Goal: Transaction & Acquisition: Purchase product/service

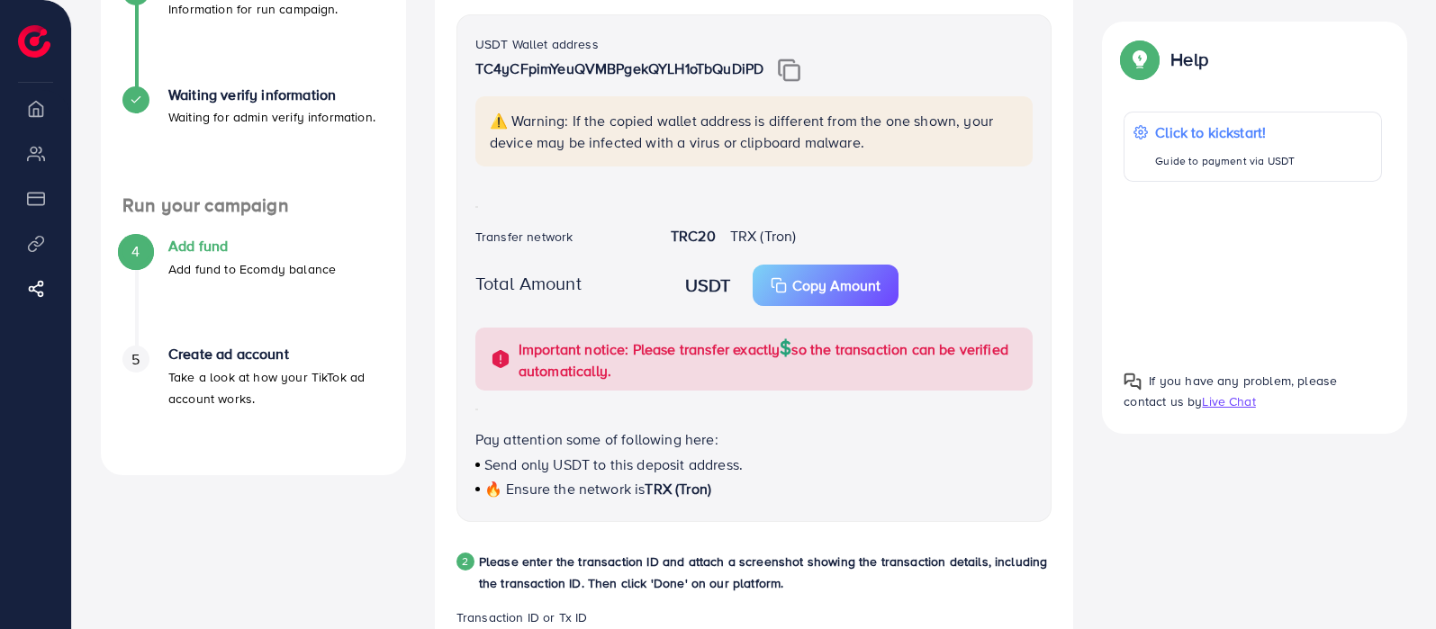
scroll to position [224, 0]
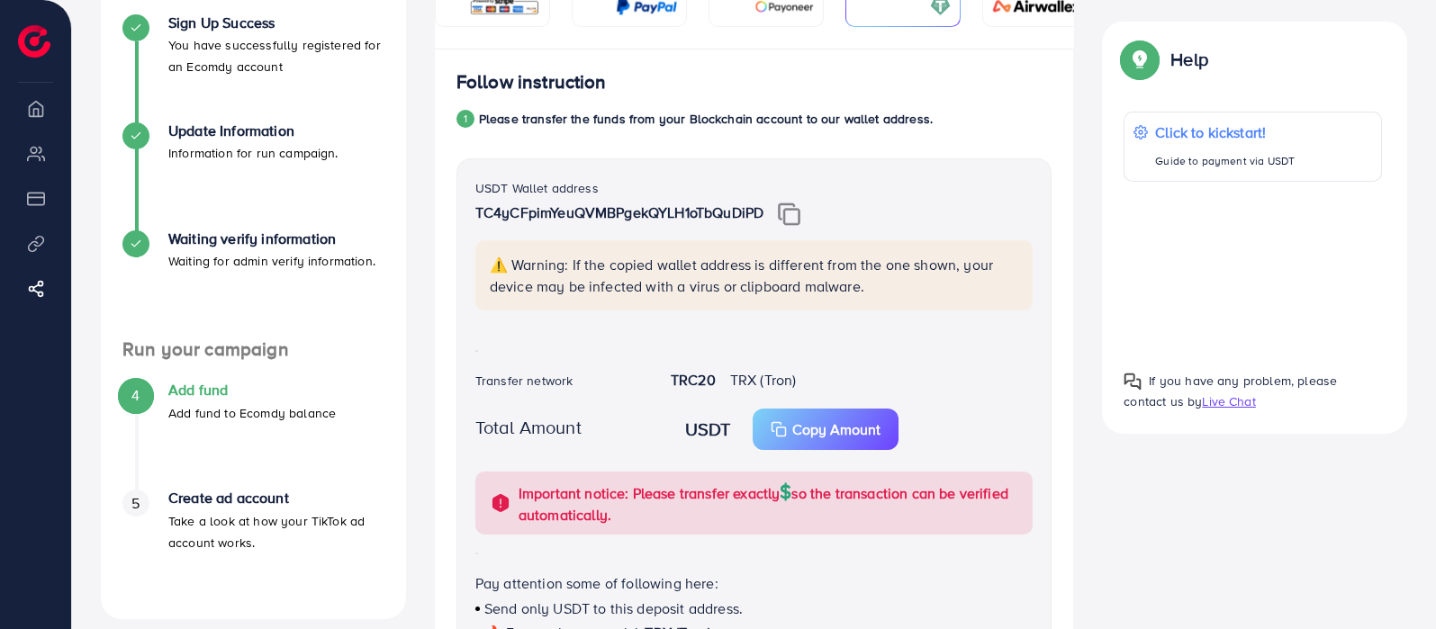
scroll to position [338, 0]
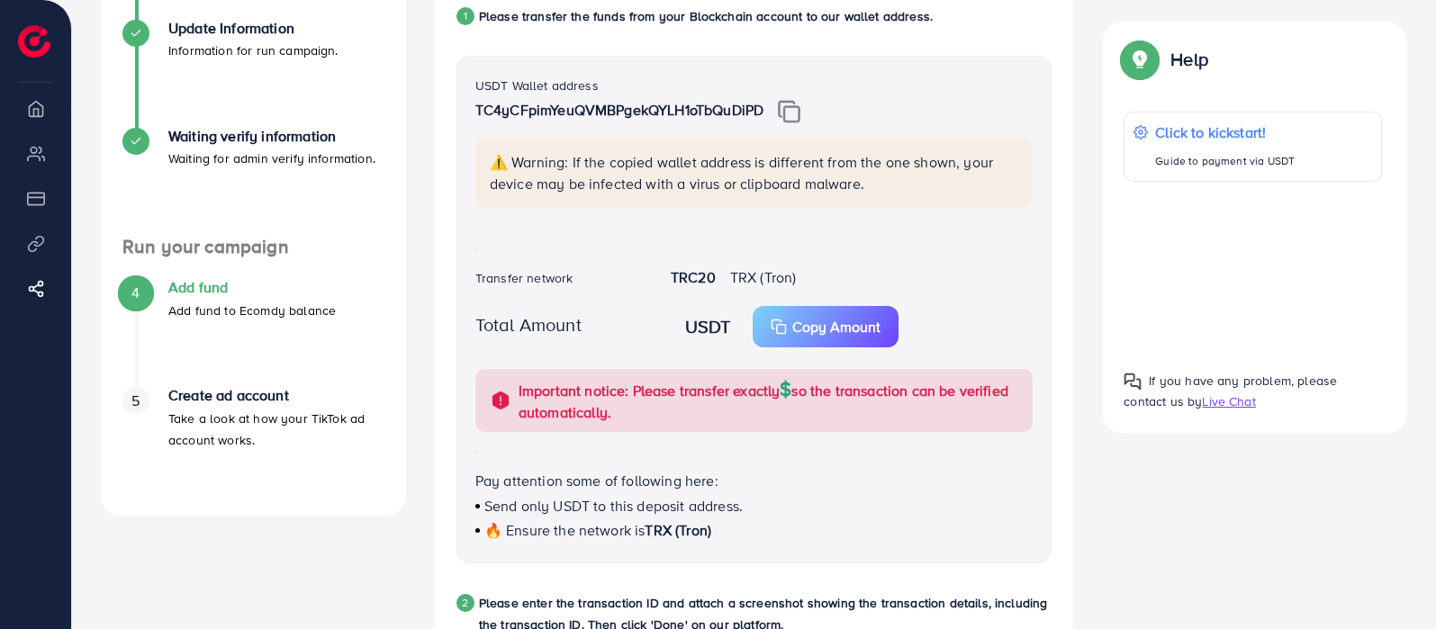
click at [220, 294] on h4 "Add fund" at bounding box center [251, 287] width 167 height 17
click at [229, 306] on p "Add fund to Ecomdy balance" at bounding box center [251, 311] width 167 height 22
click at [212, 291] on h4 "Add fund" at bounding box center [251, 287] width 167 height 17
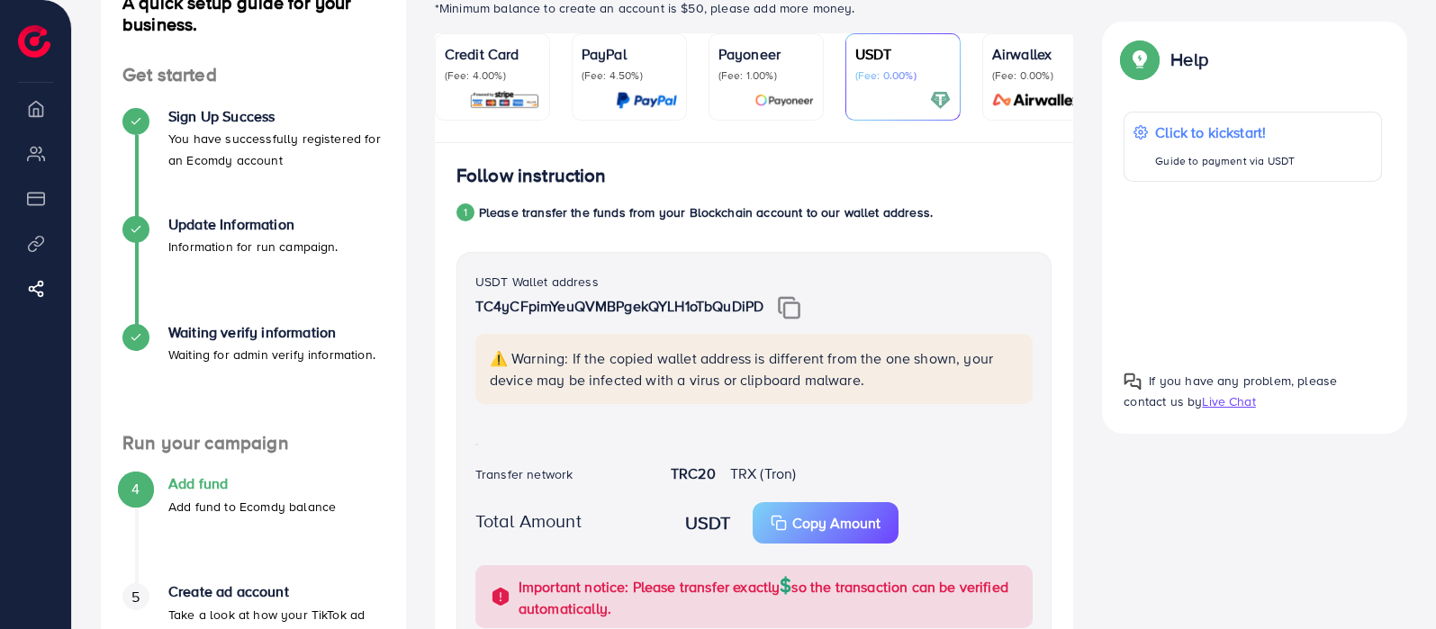
scroll to position [0, 0]
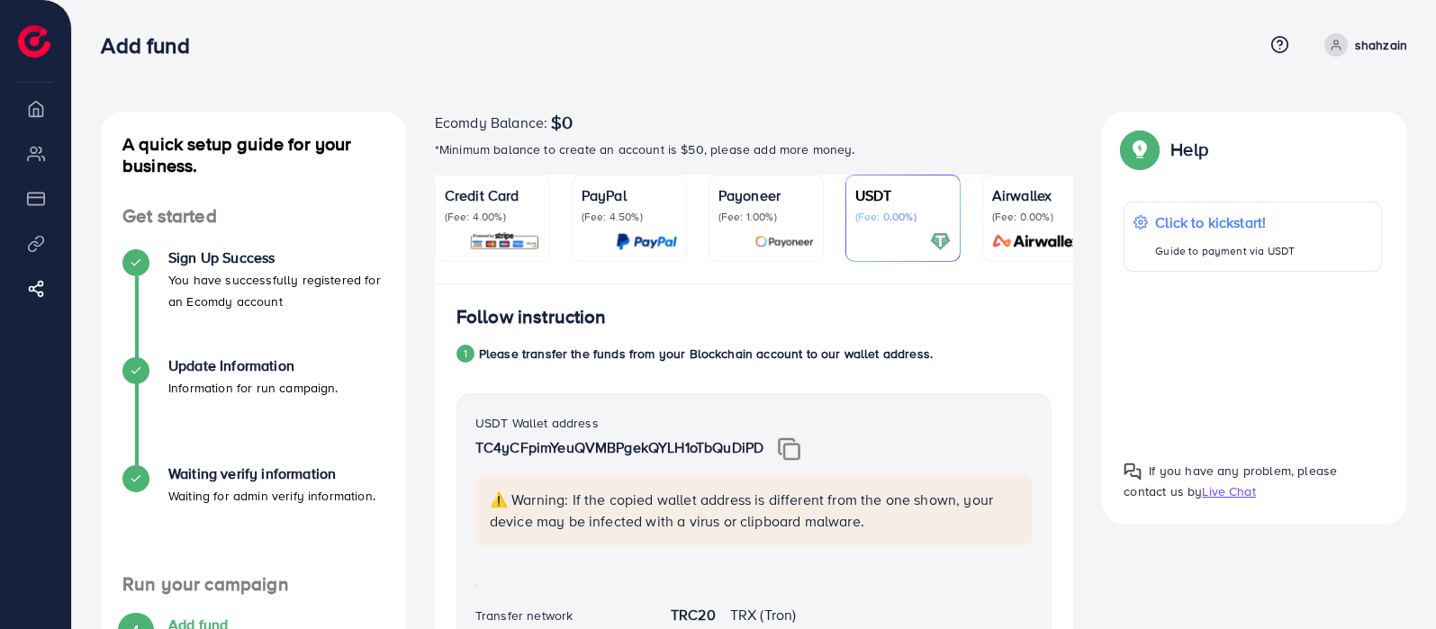
click at [1358, 44] on p "shahzain" at bounding box center [1381, 45] width 52 height 22
click at [1284, 99] on span "Log out" at bounding box center [1299, 107] width 49 height 22
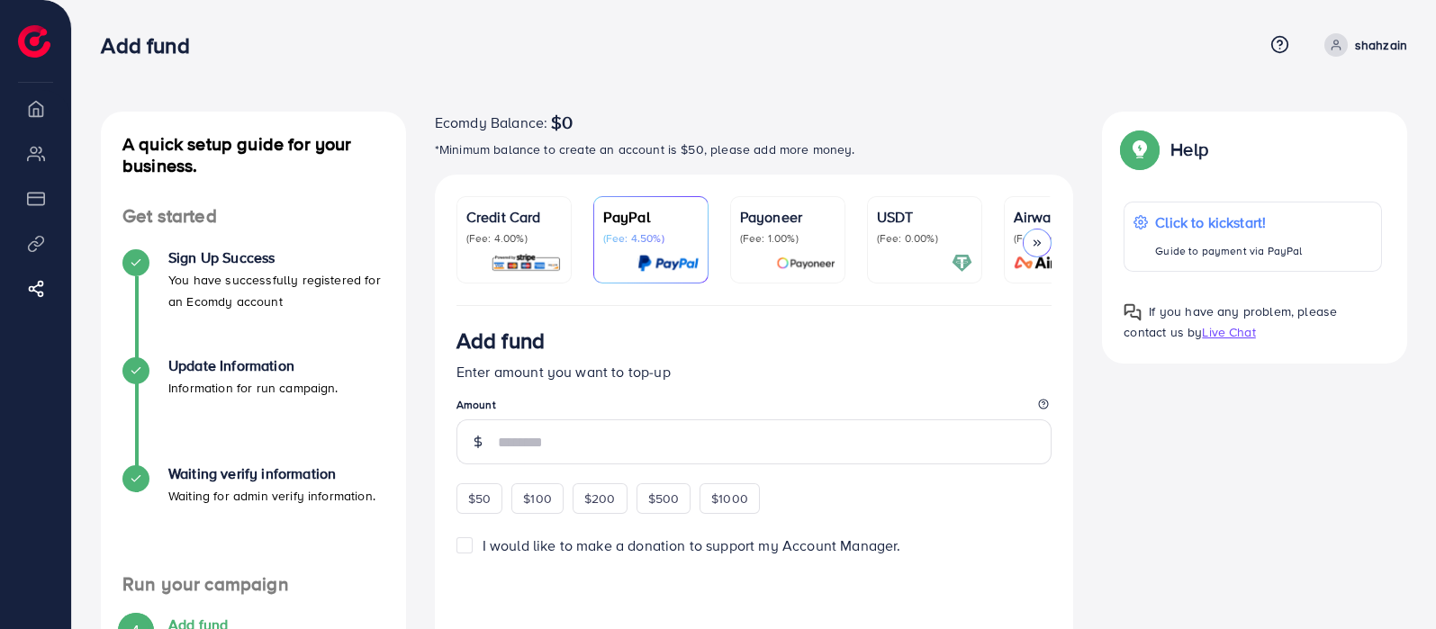
click at [950, 254] on div at bounding box center [924, 263] width 95 height 21
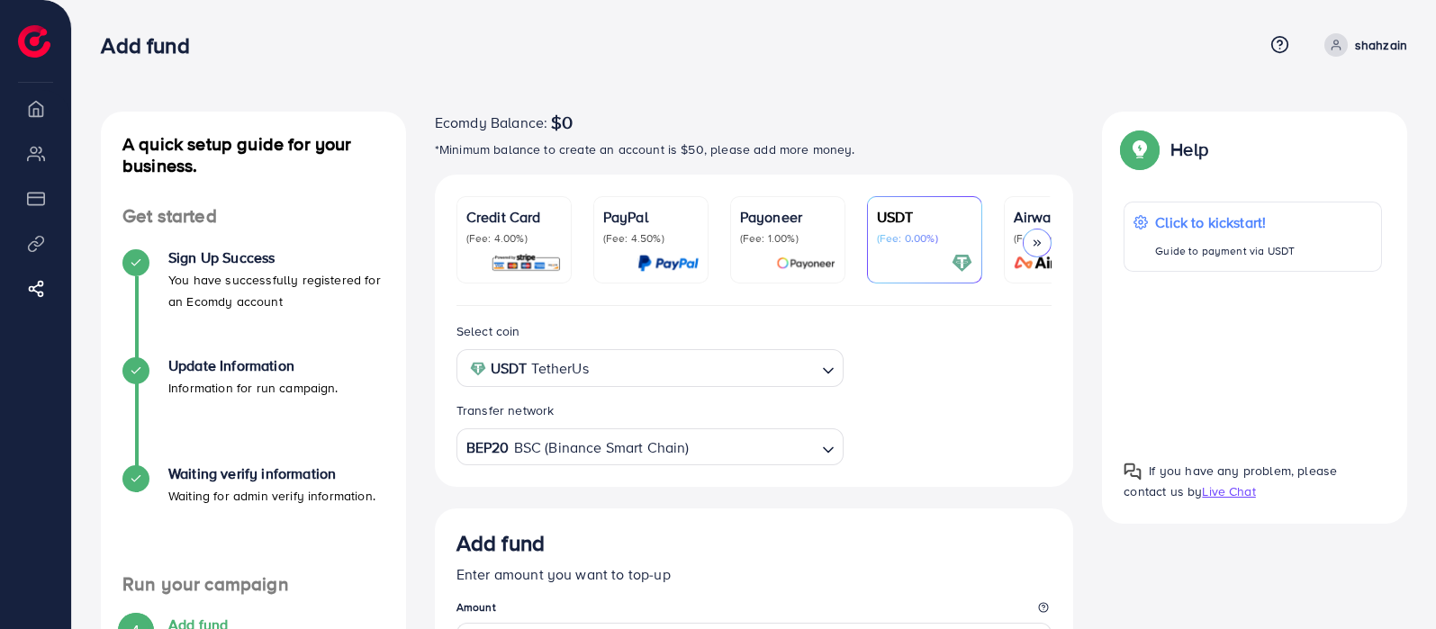
click at [707, 447] on input "Search for option" at bounding box center [753, 448] width 124 height 28
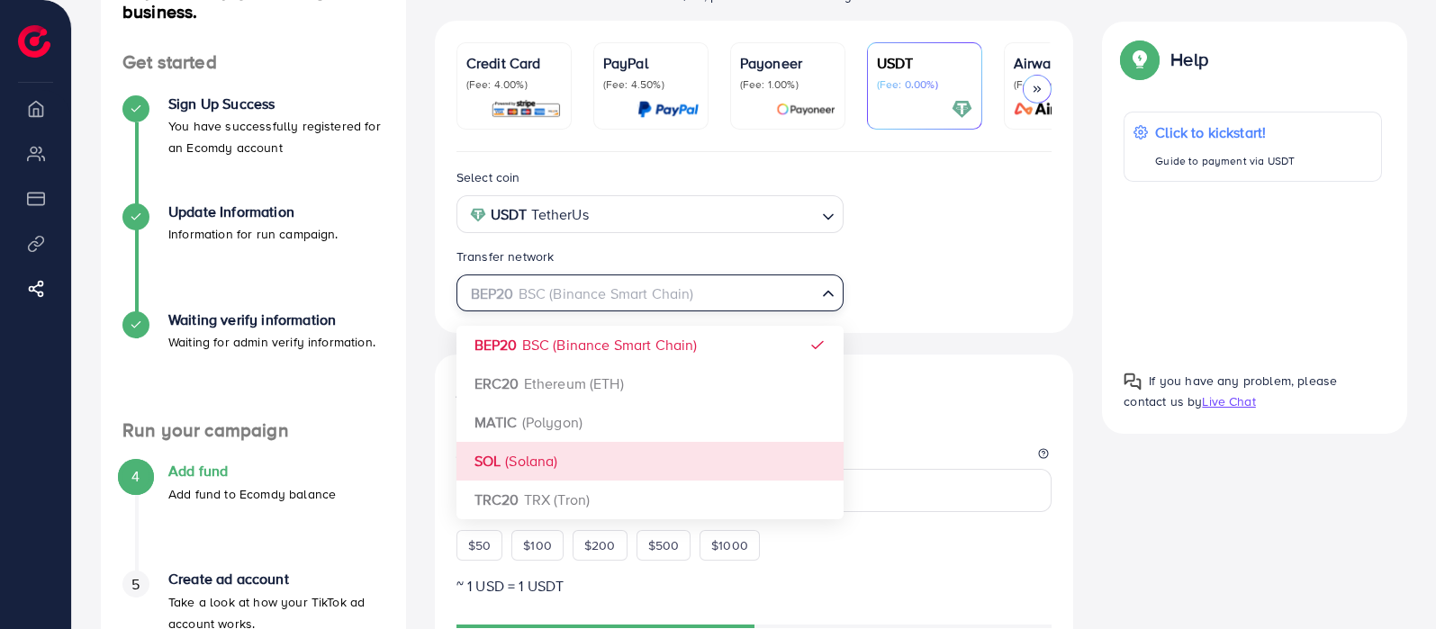
scroll to position [224, 0]
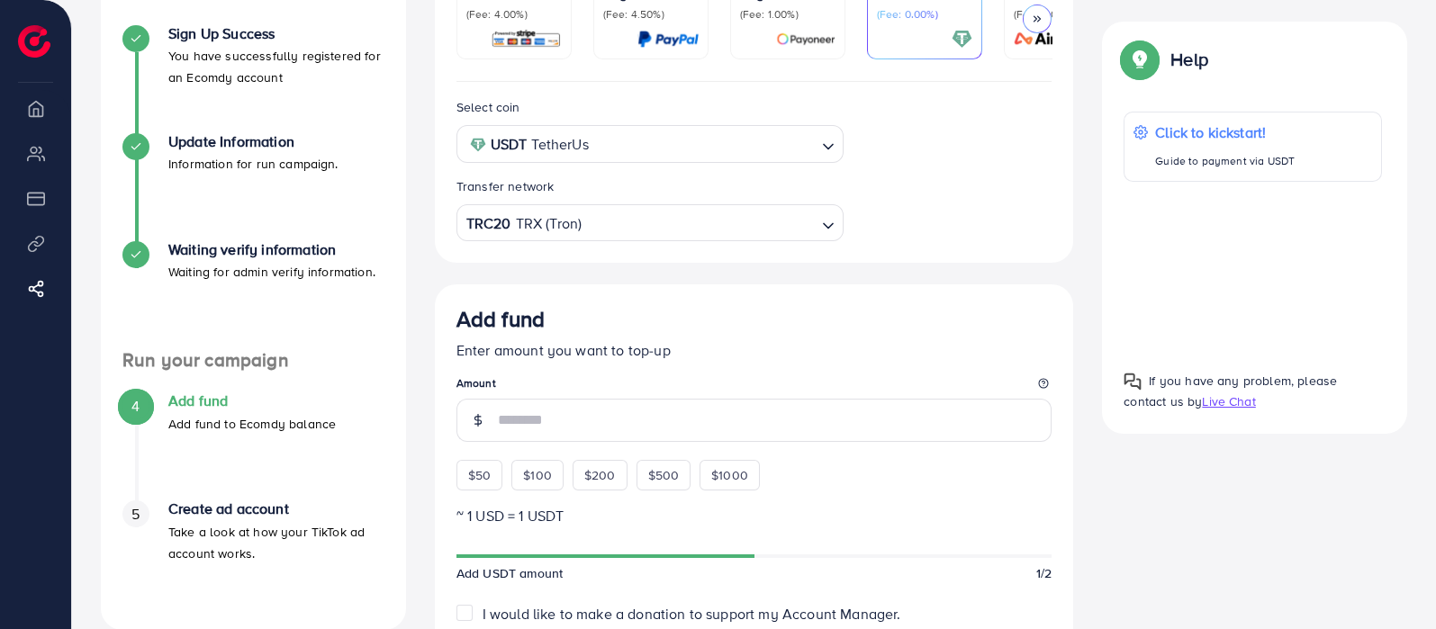
click at [610, 434] on div "Select coin USDT TetherUs Loading... Transfer network TRC20 TRX (Tron) Loading.…" at bounding box center [754, 564] width 639 height 964
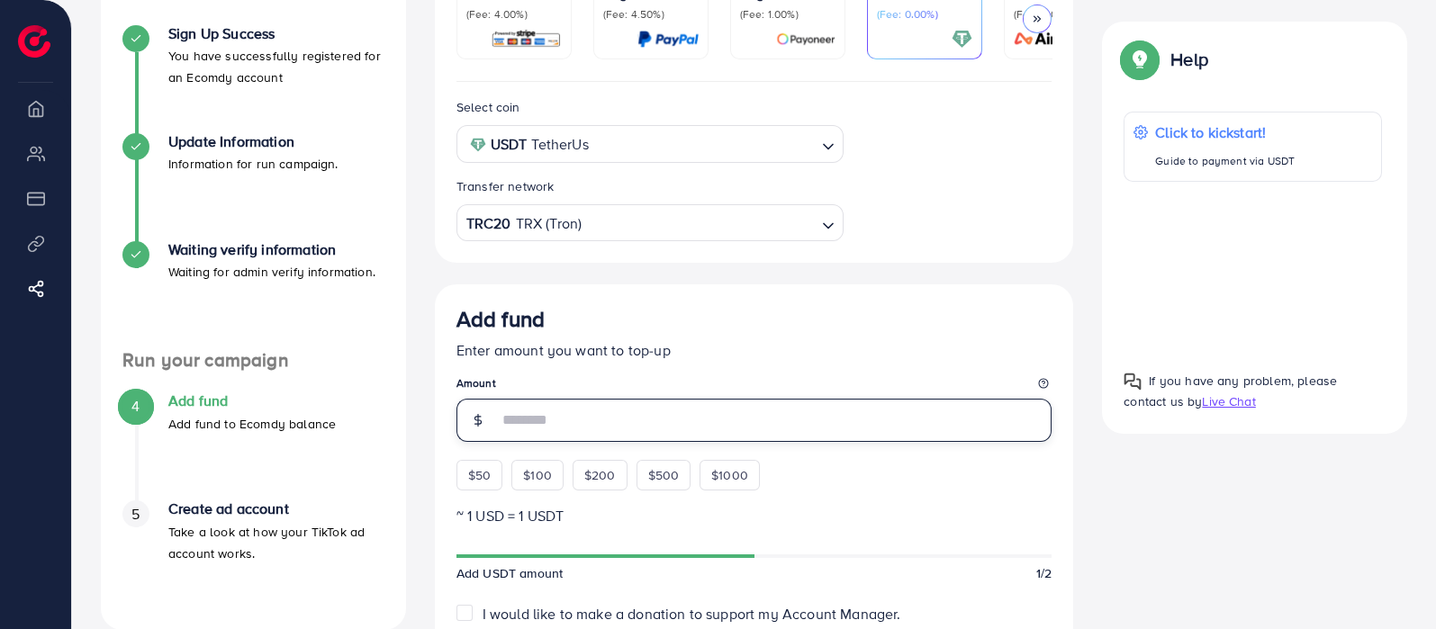
click at [628, 433] on input "number" at bounding box center [775, 420] width 555 height 43
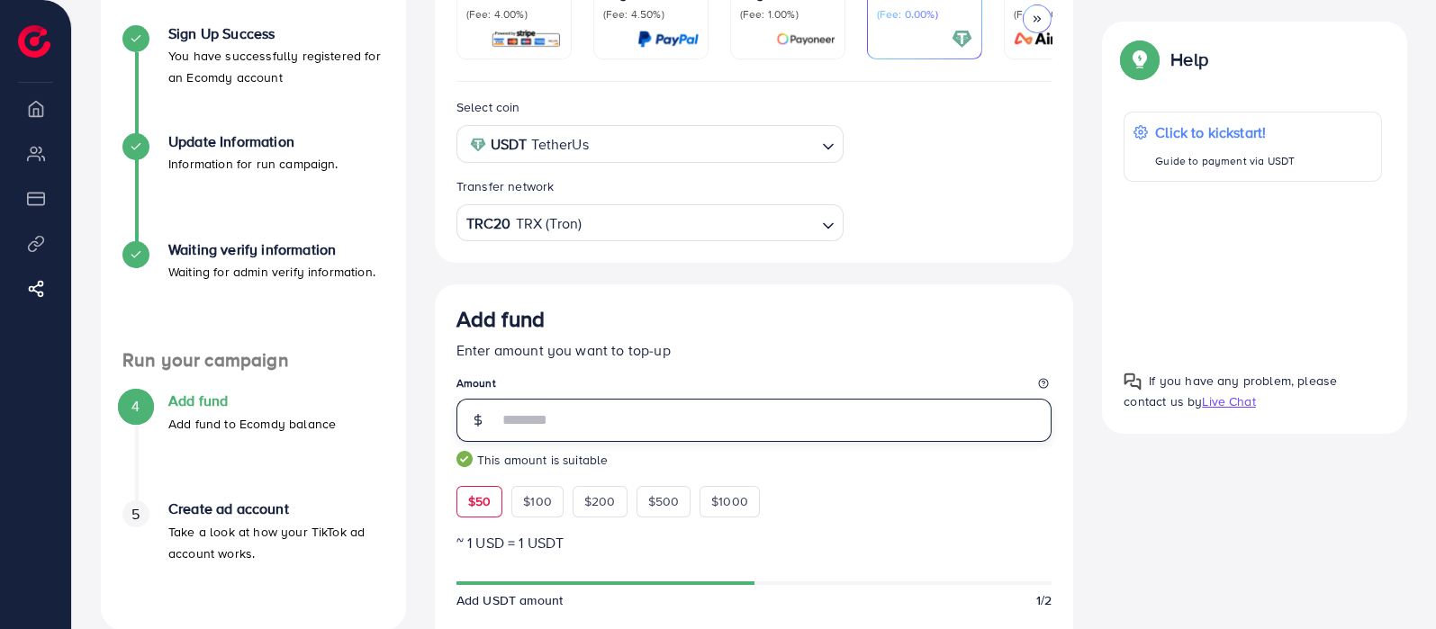
type input "**"
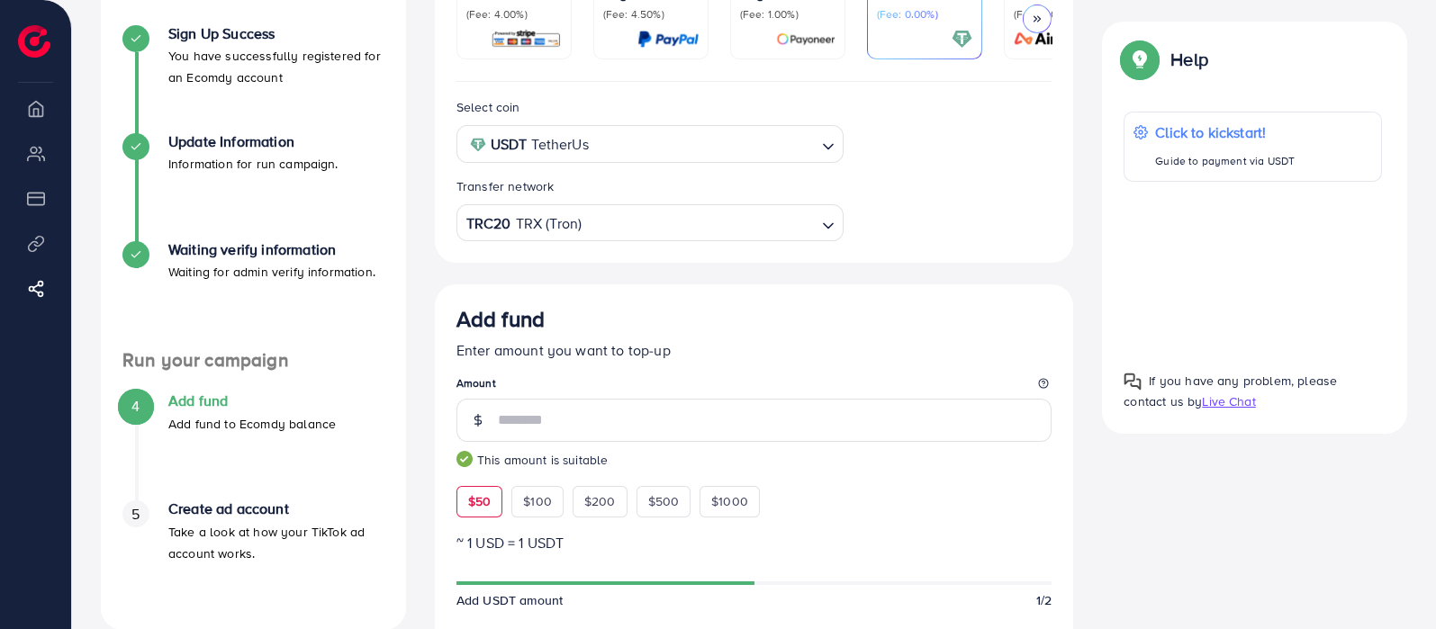
click at [915, 497] on div "Add fund Enter amount you want to top-up Amount ** This amount is suitable $50 …" at bounding box center [754, 411] width 596 height 211
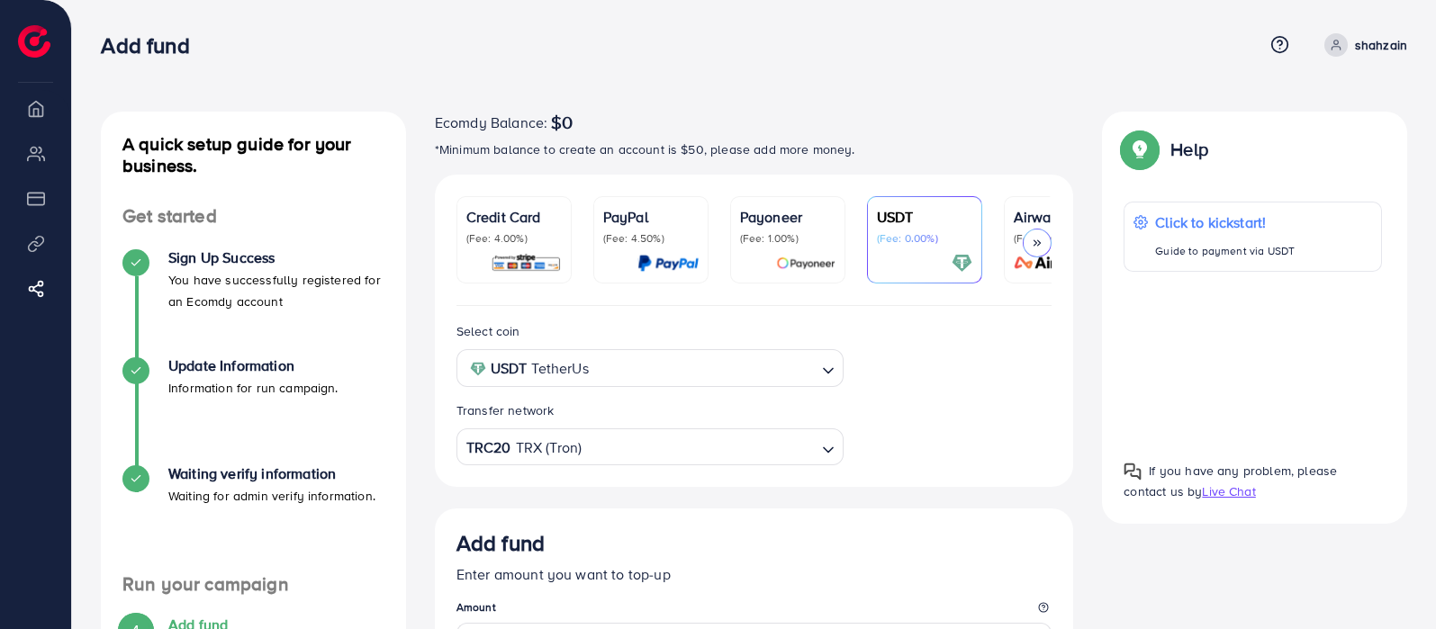
scroll to position [823, 0]
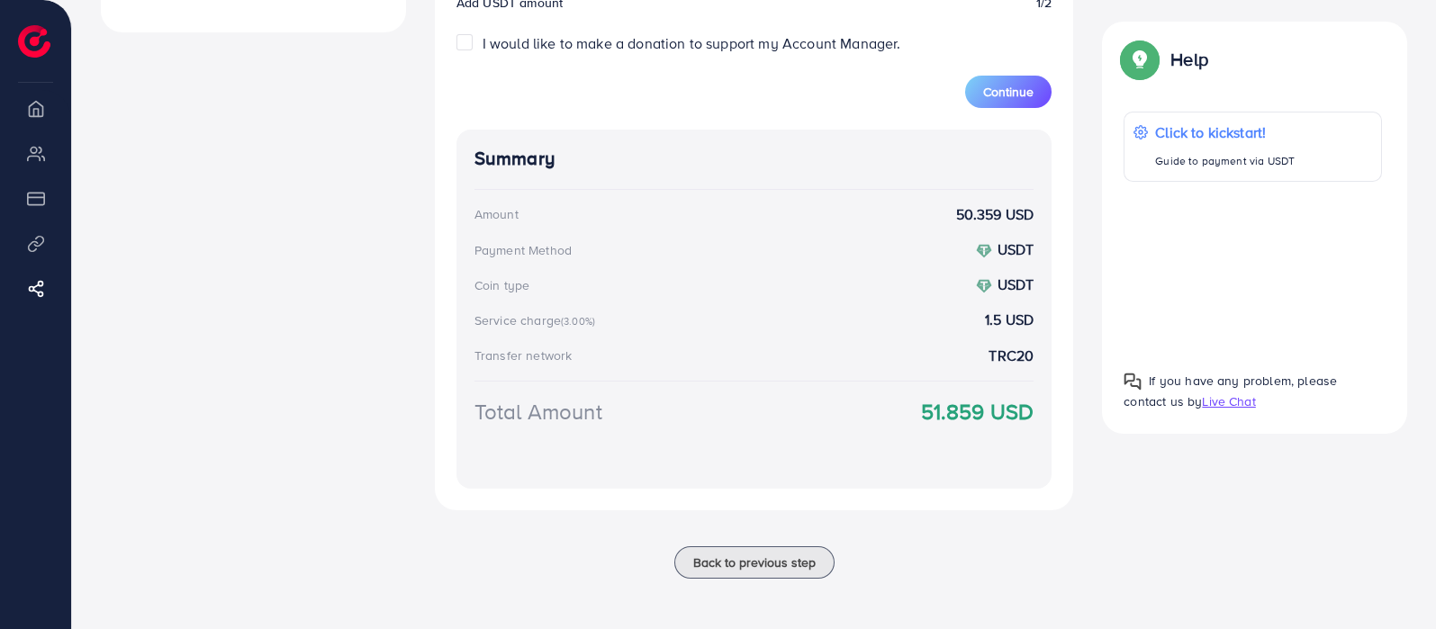
click at [833, 438] on div "Total Amount 51.859 USD" at bounding box center [754, 433] width 560 height 75
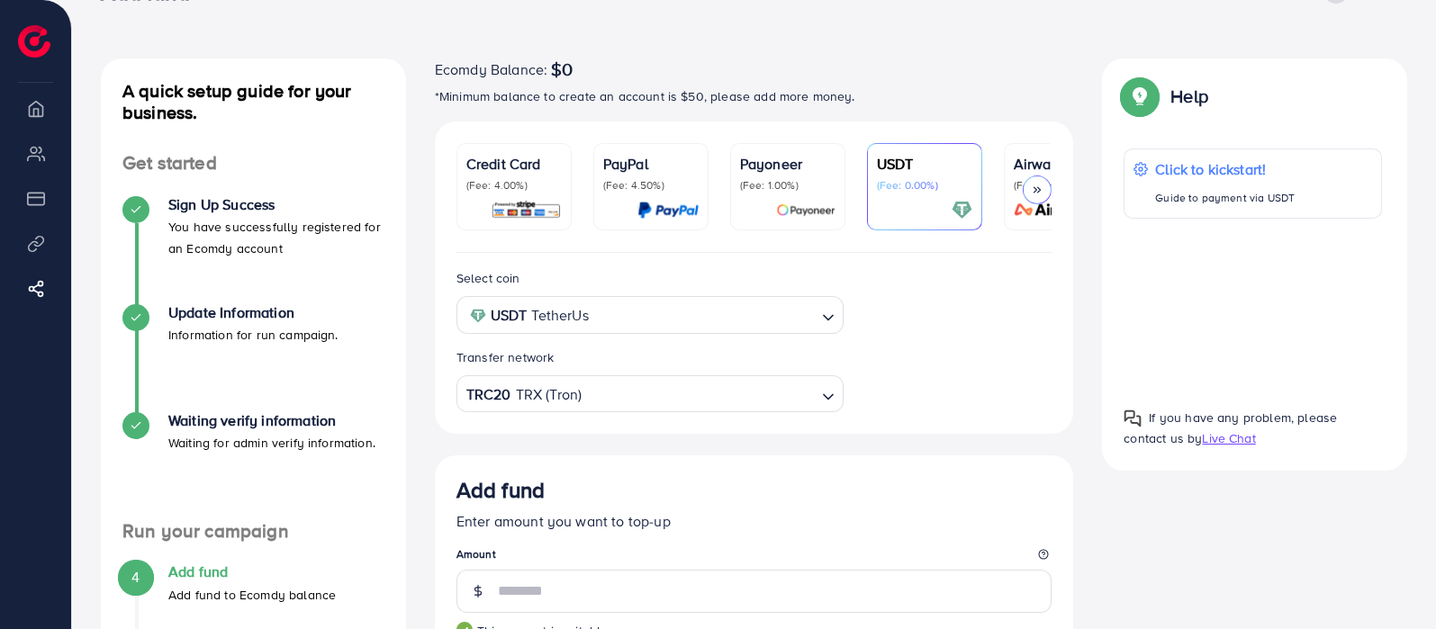
scroll to position [0, 0]
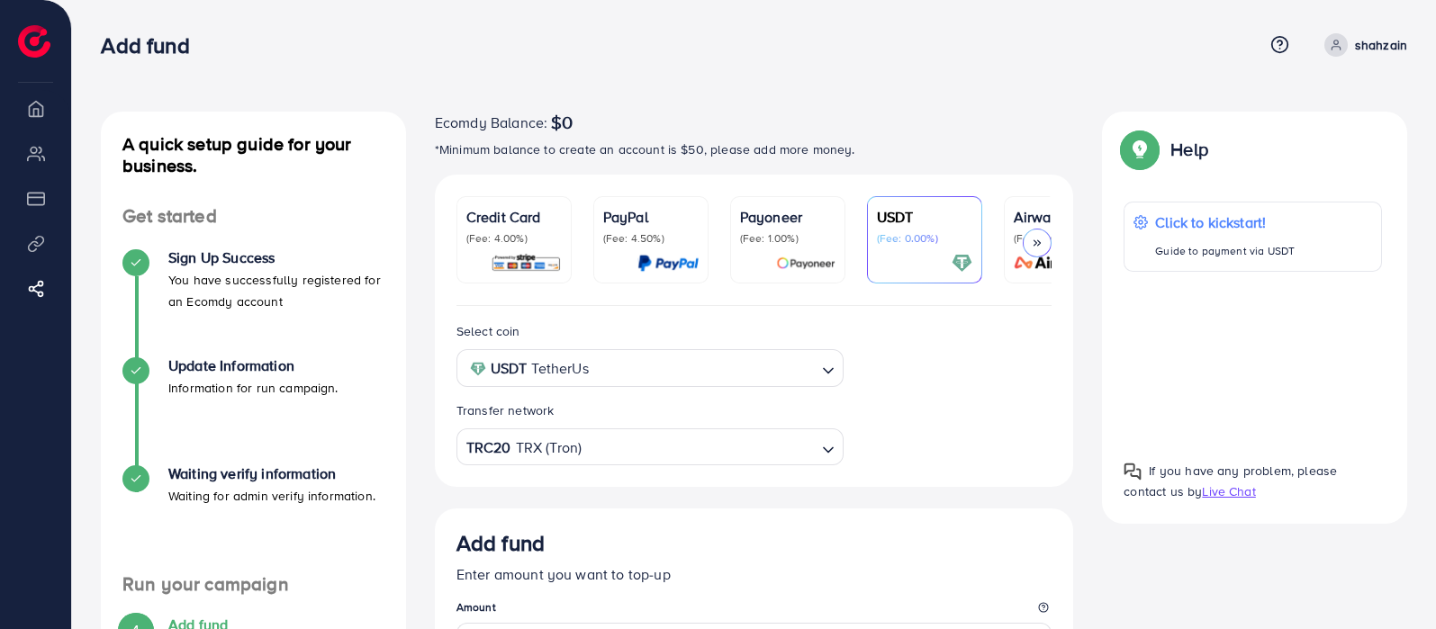
click at [567, 266] on link "Credit Card (Fee: 4.00%)" at bounding box center [513, 239] width 115 height 87
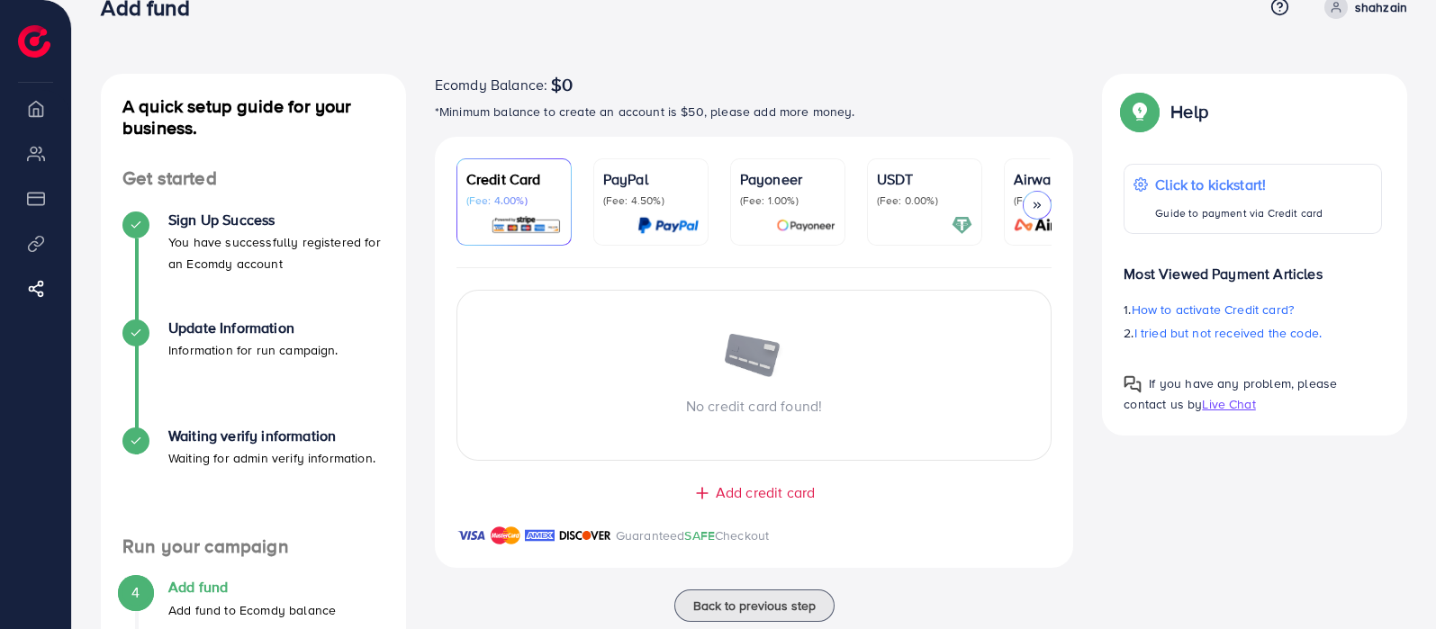
scroll to position [29, 0]
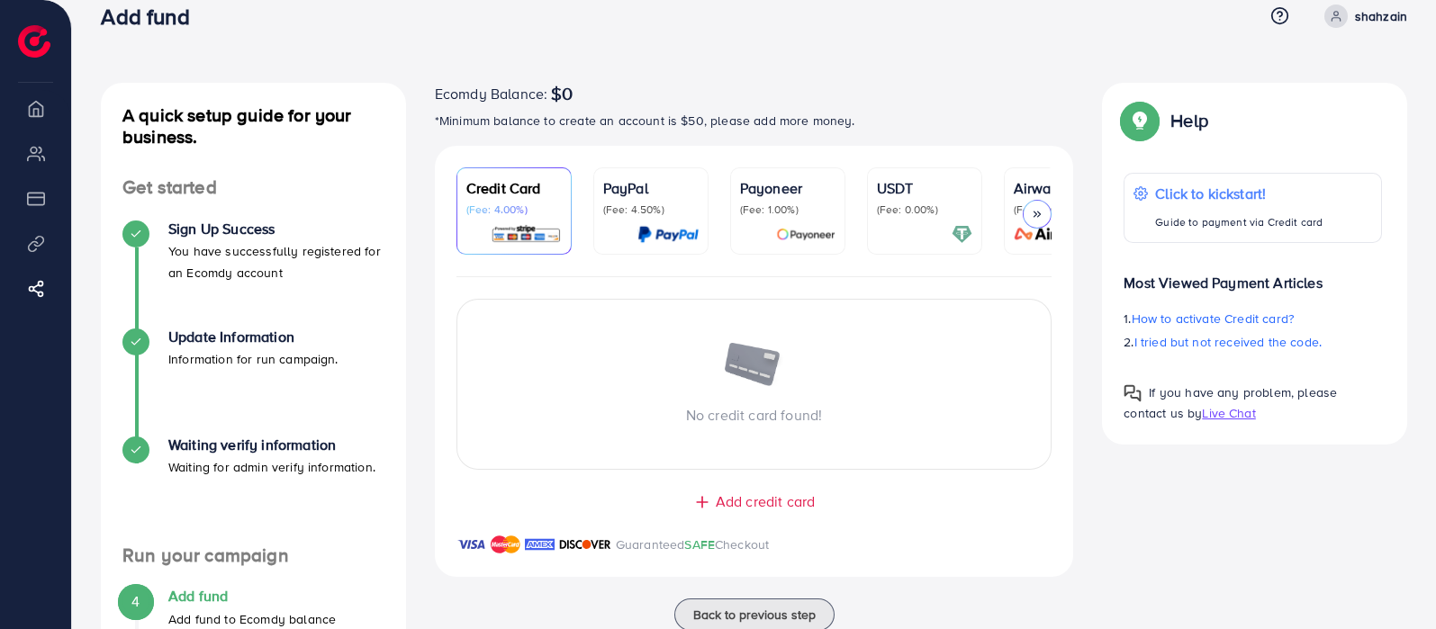
click at [684, 241] on img at bounding box center [667, 234] width 61 height 21
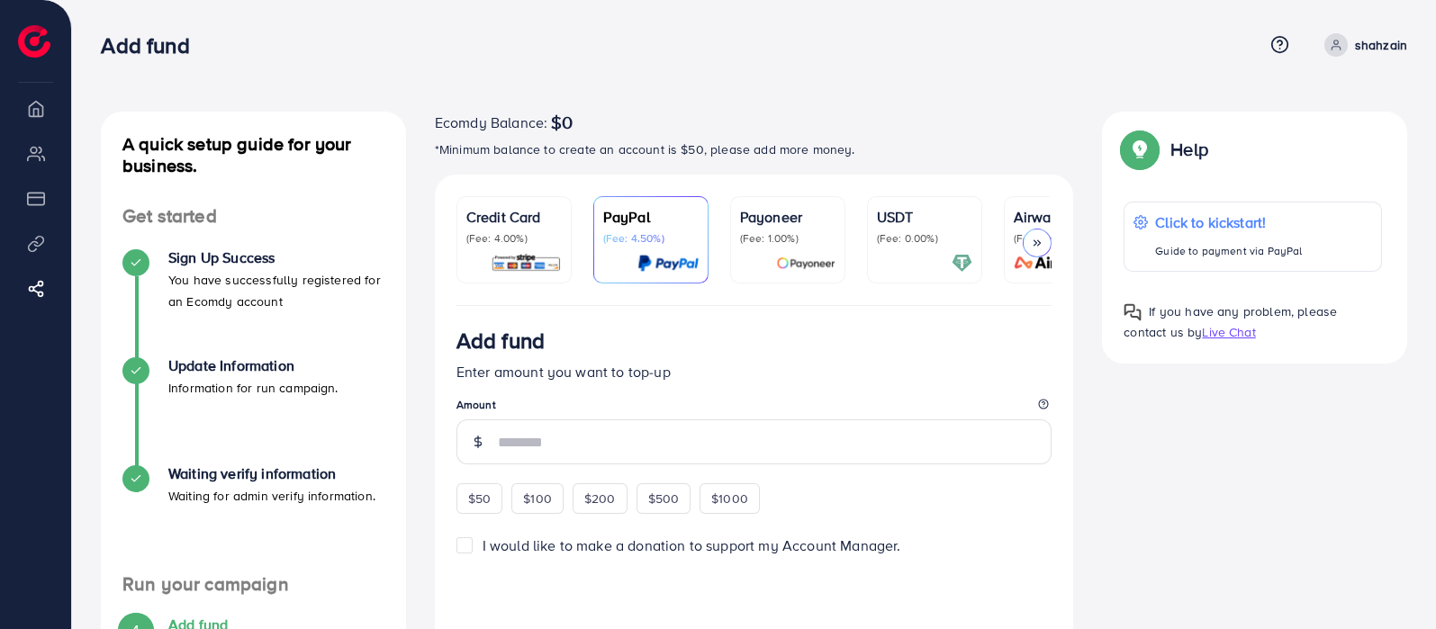
click at [824, 248] on div "Payoneer (Fee: 1.00%)" at bounding box center [787, 240] width 95 height 68
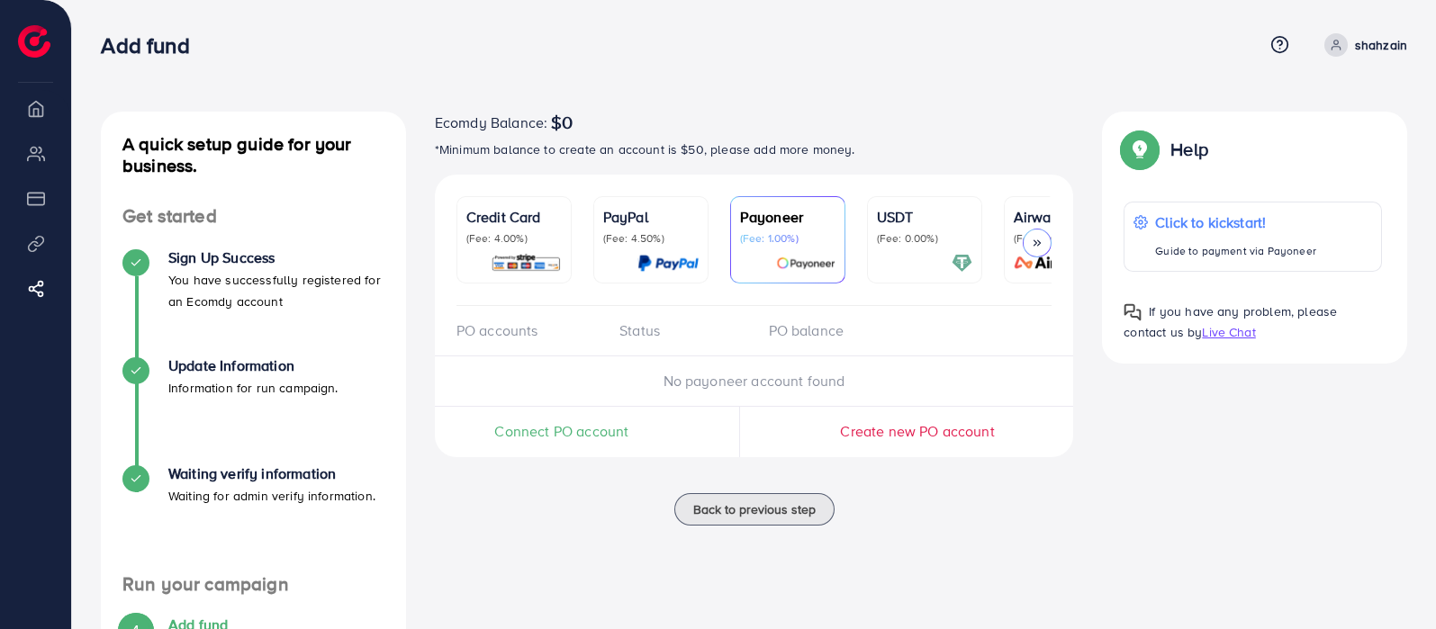
click at [898, 237] on p "(Fee: 0.00%)" at bounding box center [924, 238] width 95 height 14
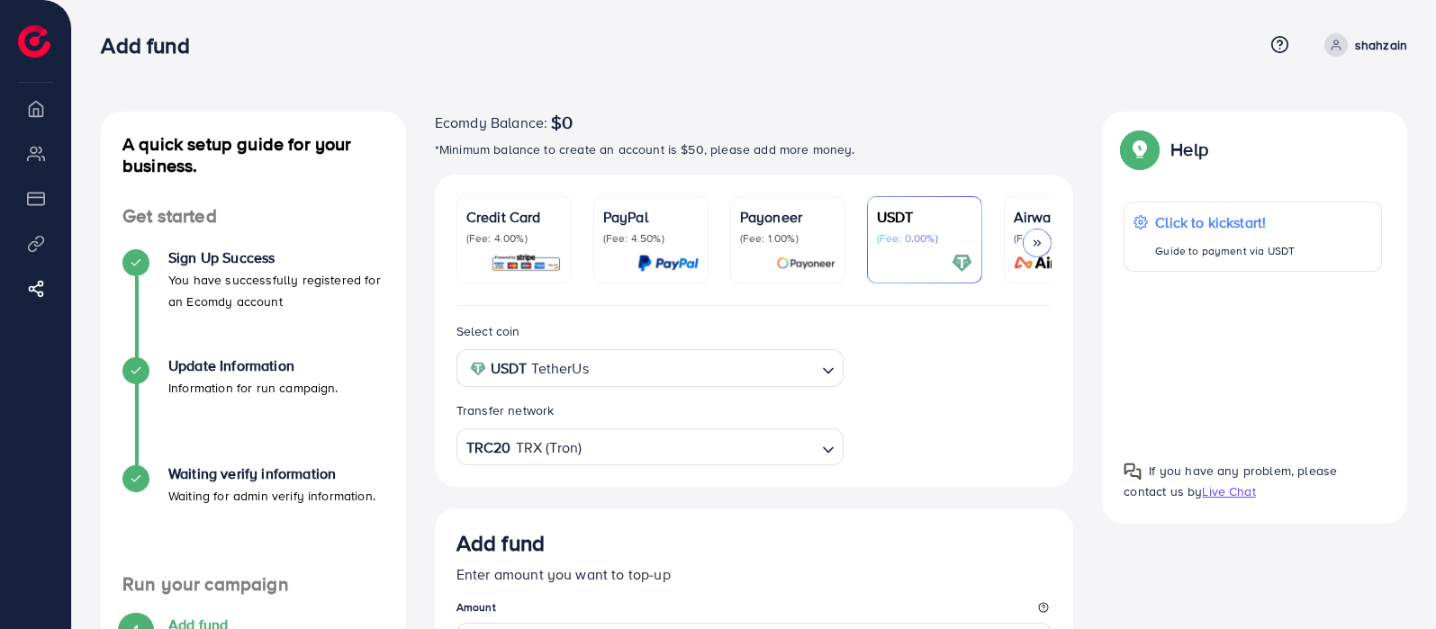
drag, startPoint x: 894, startPoint y: 310, endPoint x: 1011, endPoint y: 316, distance: 117.2
click at [1011, 316] on div "Select coin USDT TetherUs Loading... Transfer network TRC20 TRX (Tron) Loading.…" at bounding box center [754, 396] width 639 height 181
click at [1044, 239] on div at bounding box center [1037, 243] width 29 height 29
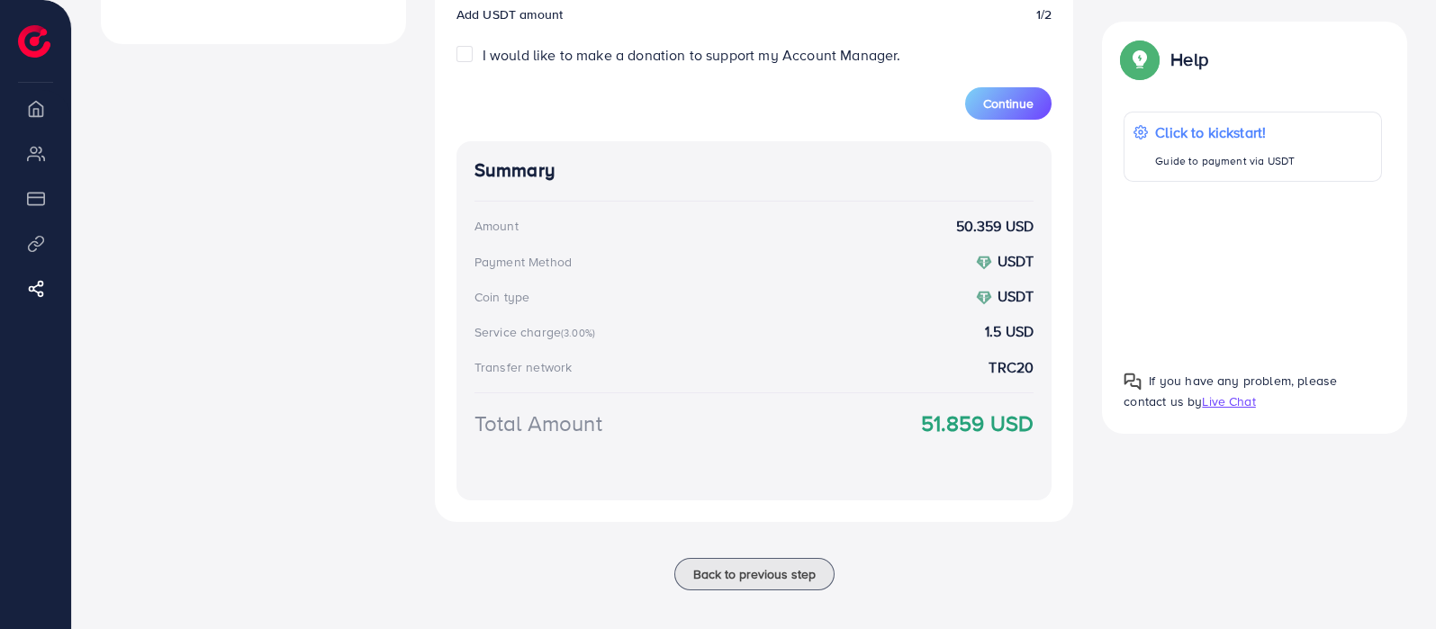
scroll to position [823, 0]
